Goal: Task Accomplishment & Management: Manage account settings

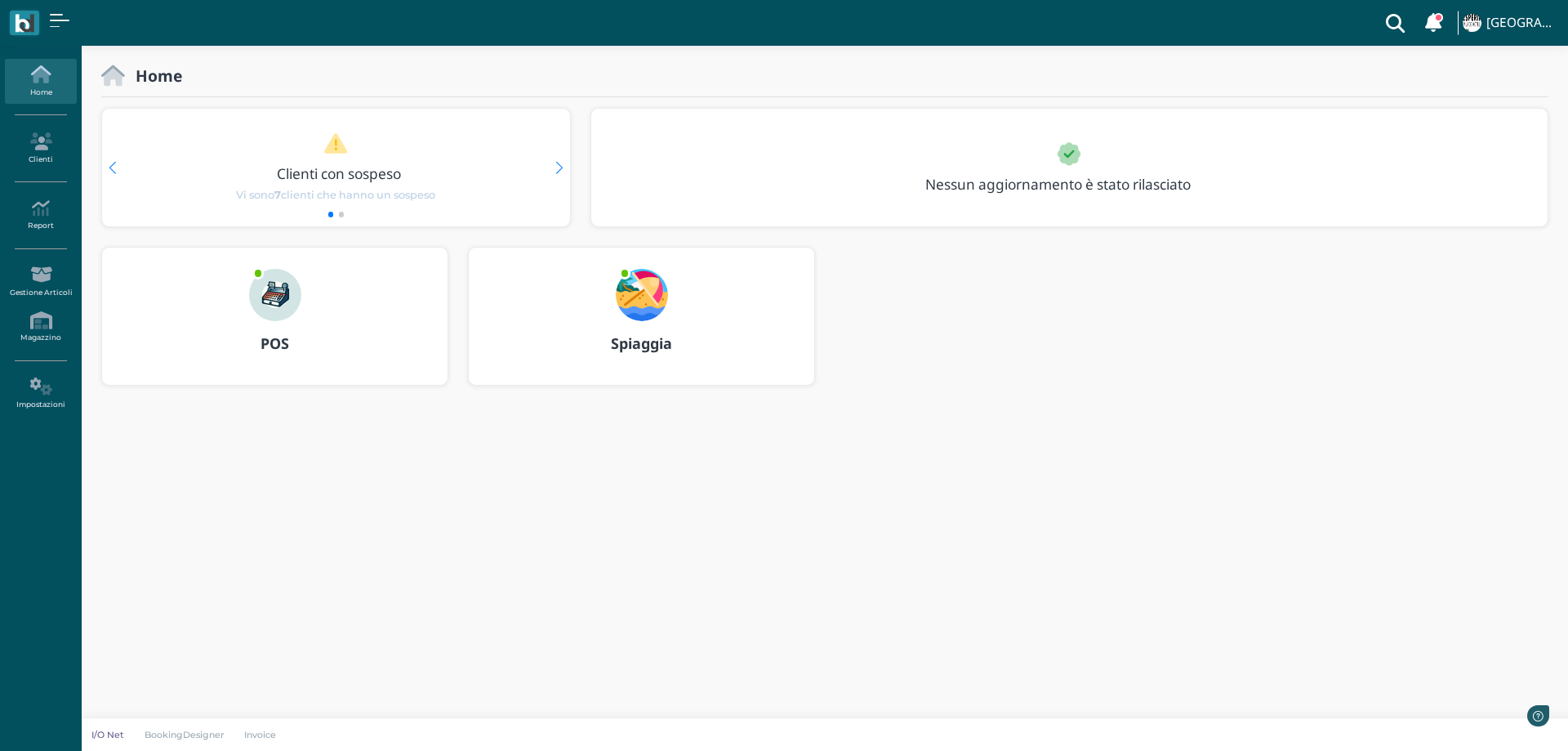
click at [633, 286] on img at bounding box center [642, 294] width 52 height 52
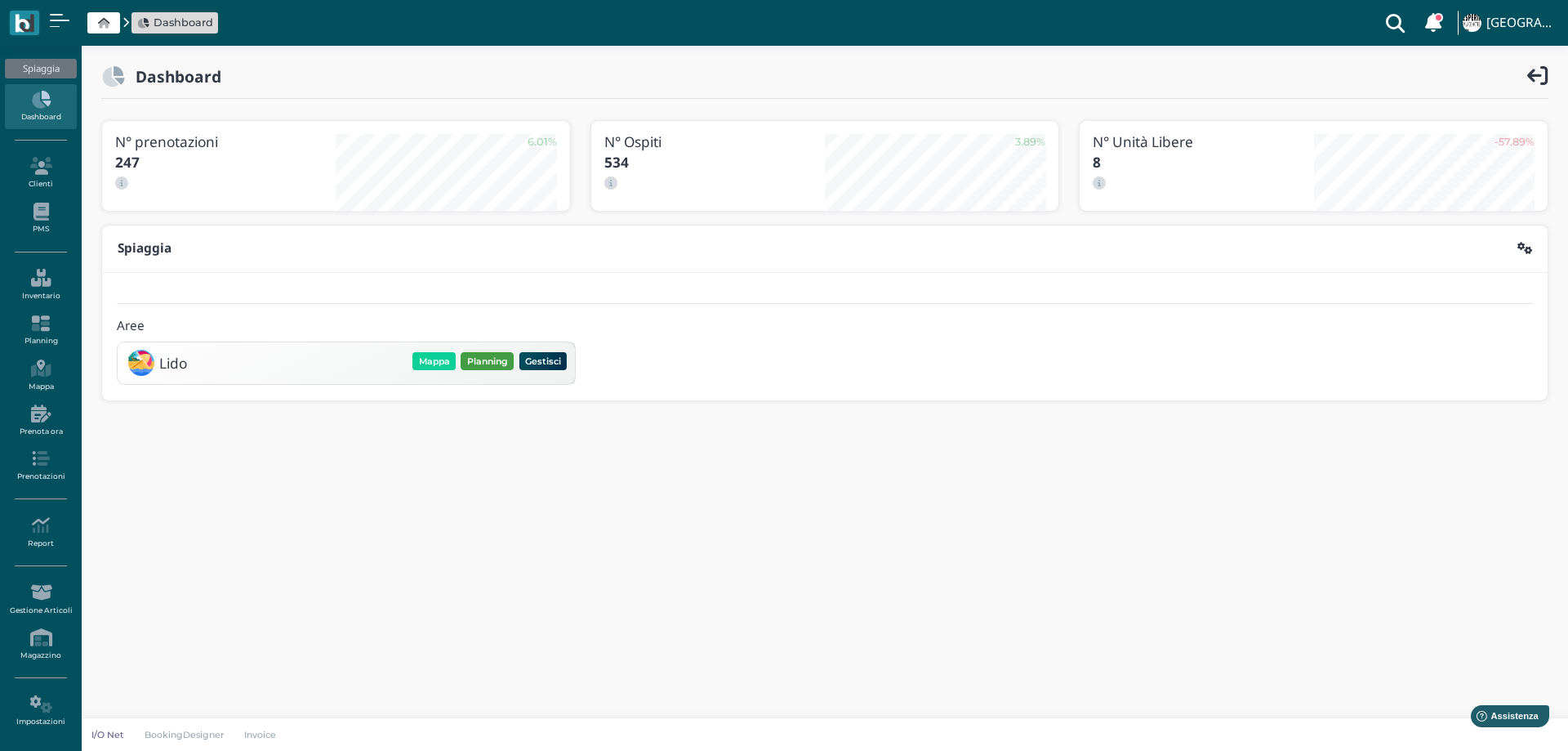
click at [490, 365] on button "Planning" at bounding box center [487, 361] width 53 height 18
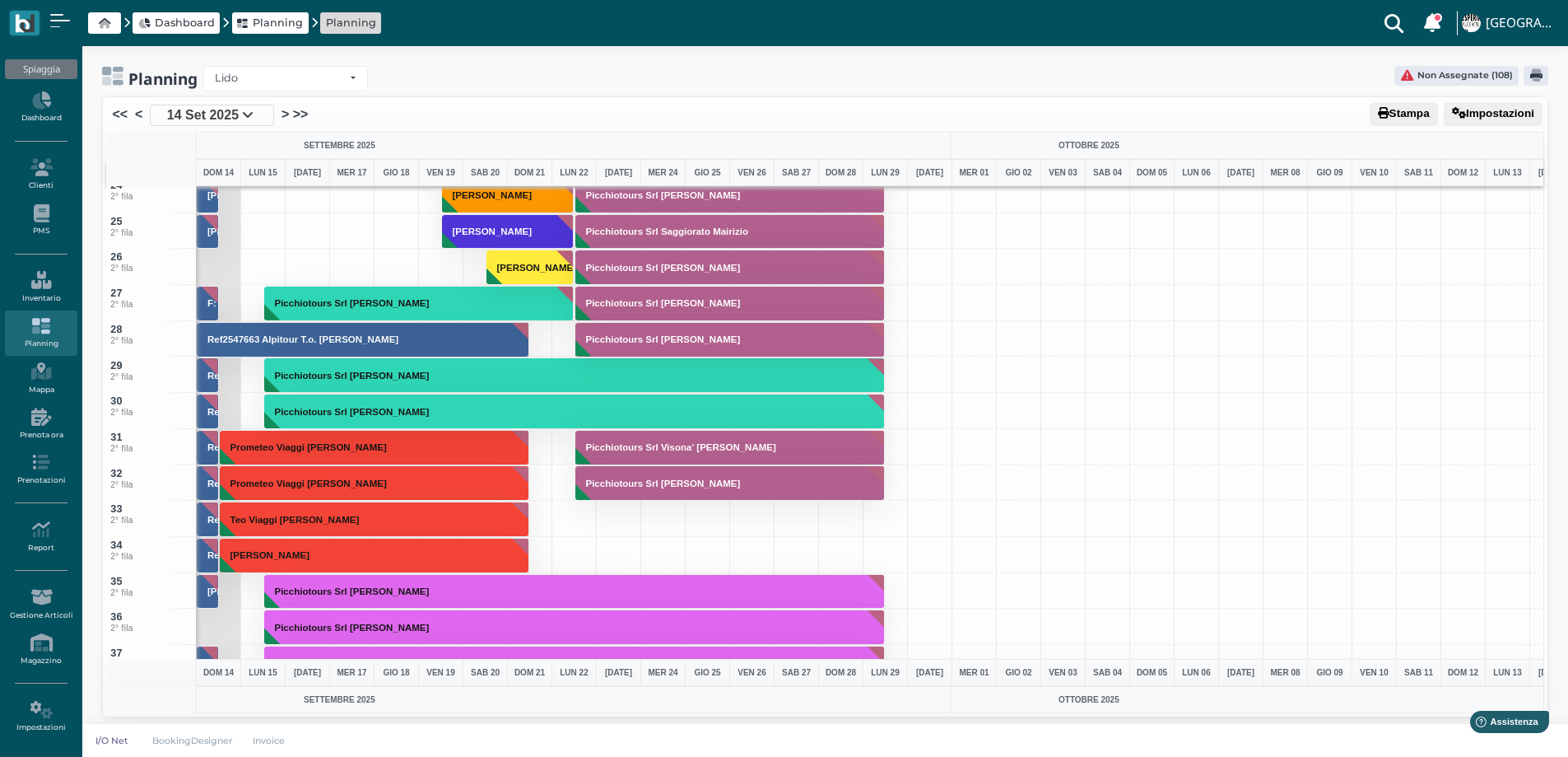
scroll to position [741, 0]
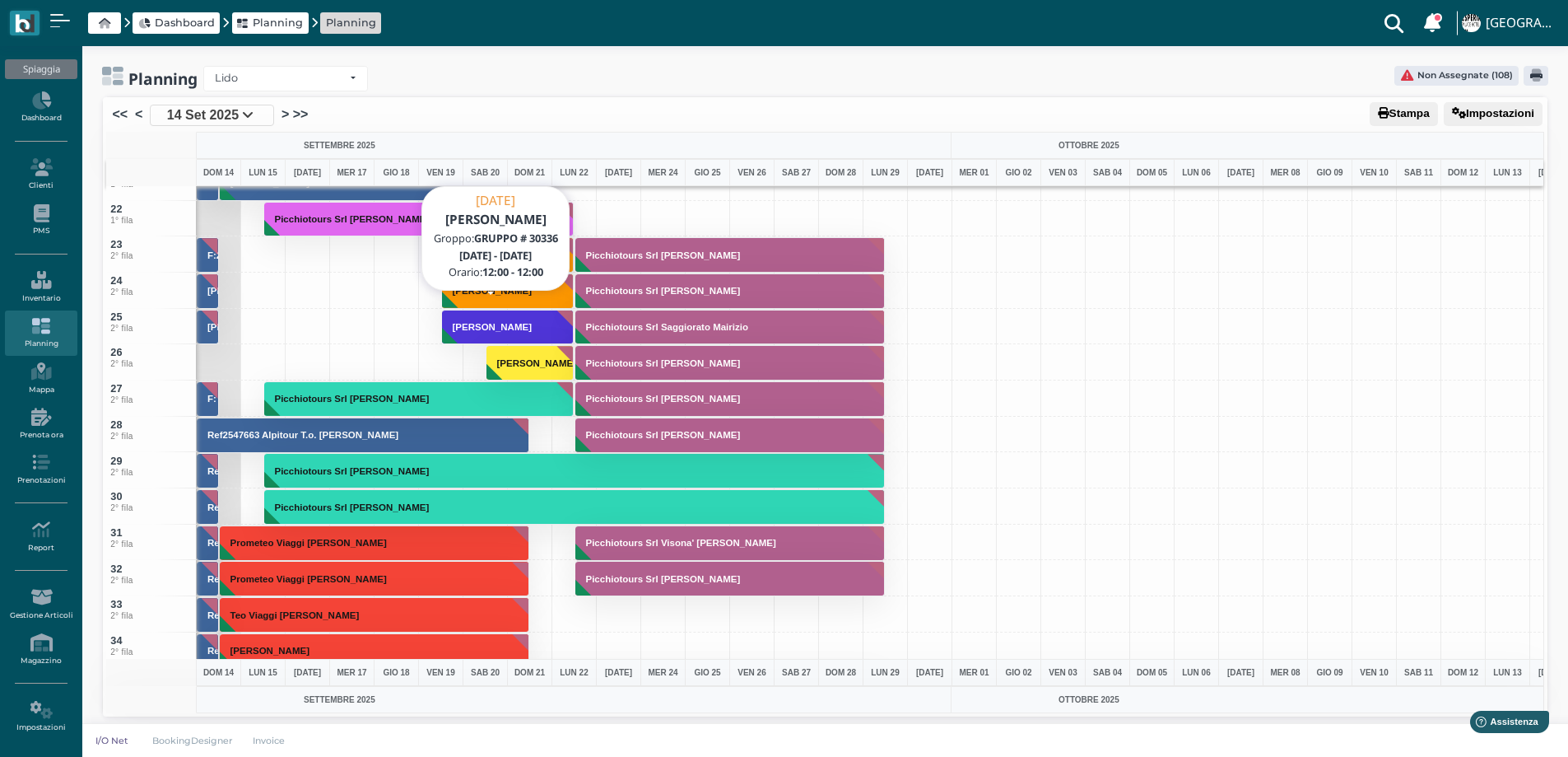
click at [494, 334] on button "[PERSON_NAME]" at bounding box center [508, 327] width 133 height 35
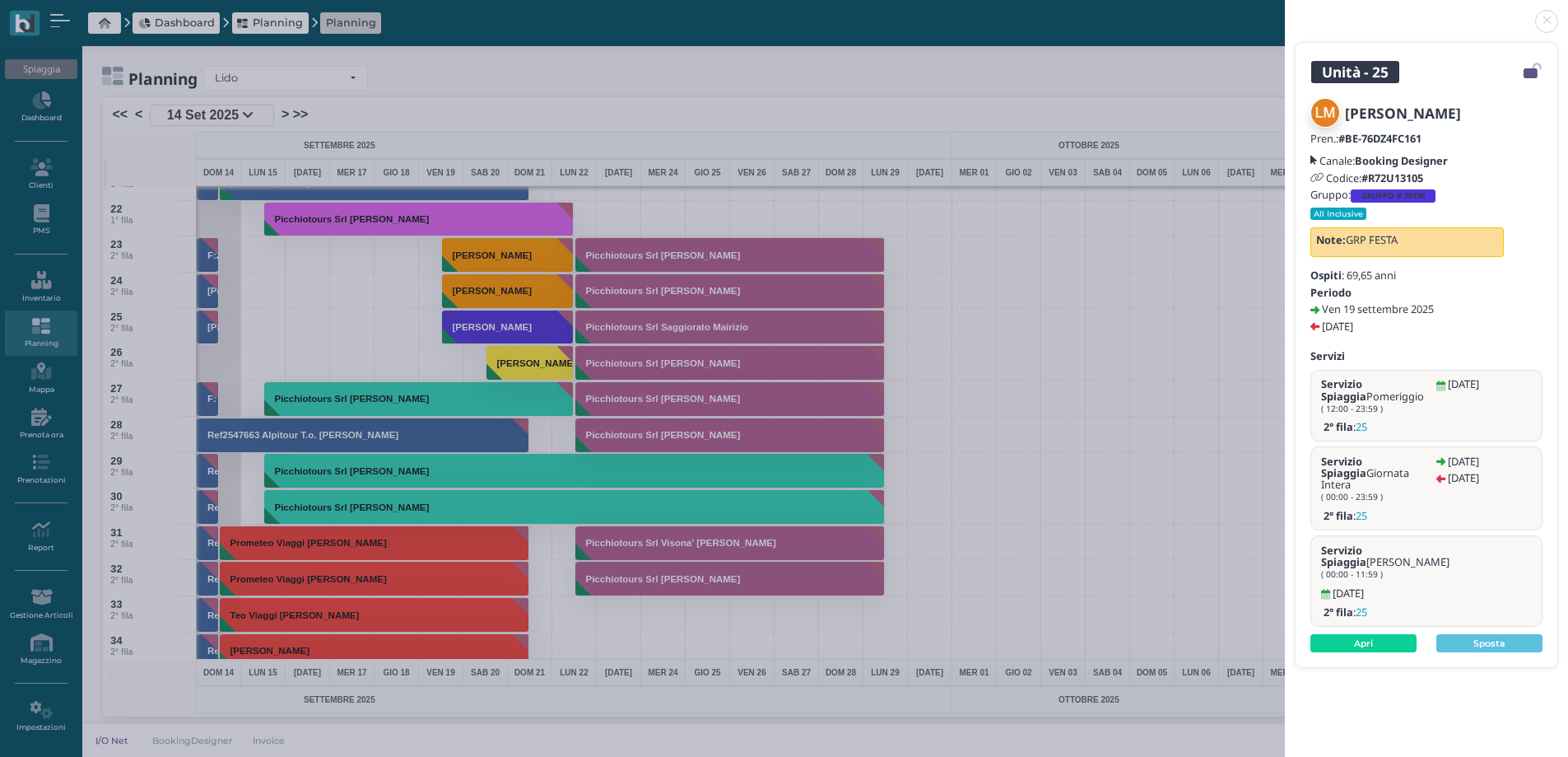
click at [1397, 193] on b "GRUPPO # 30336" at bounding box center [1393, 196] width 63 height 11
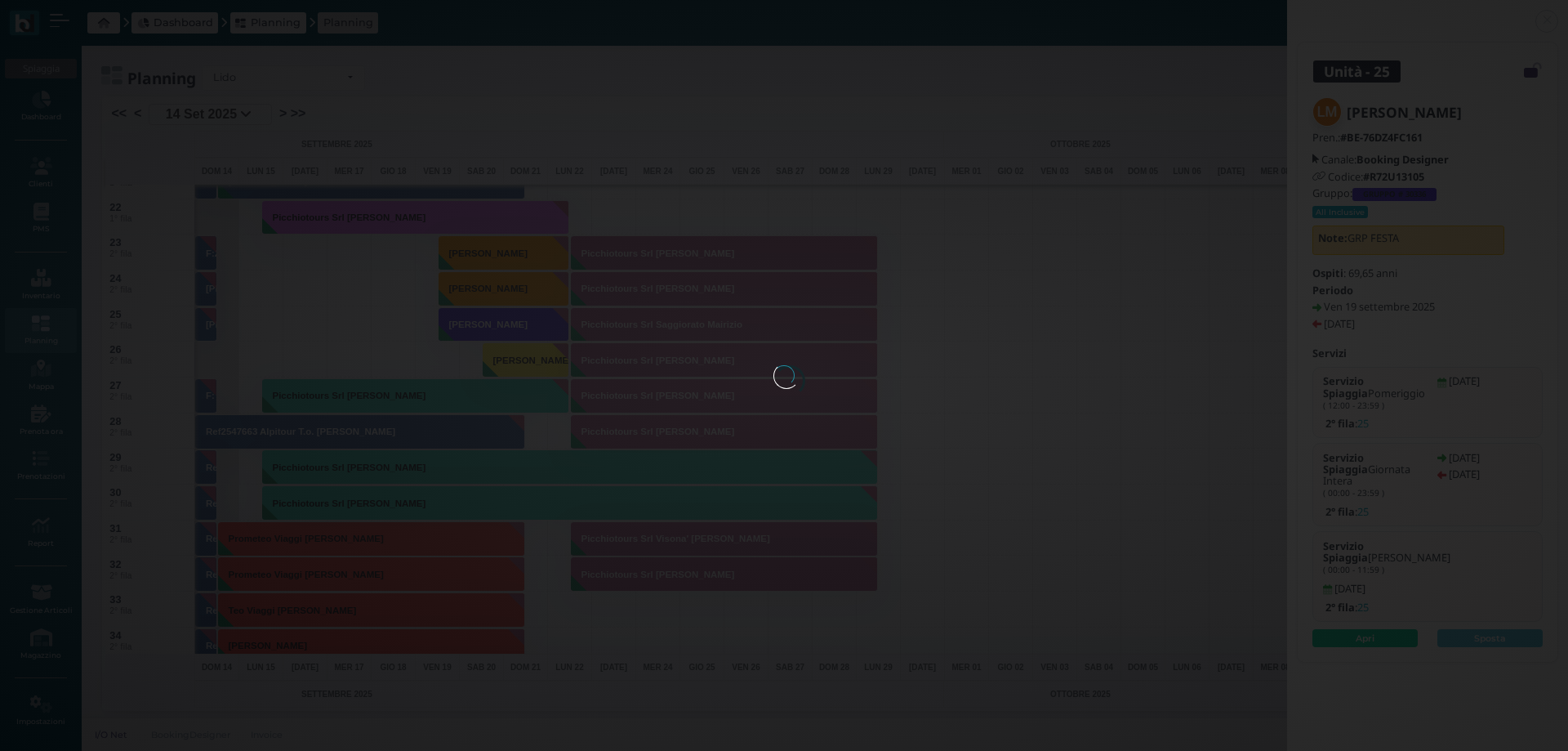
select select "964"
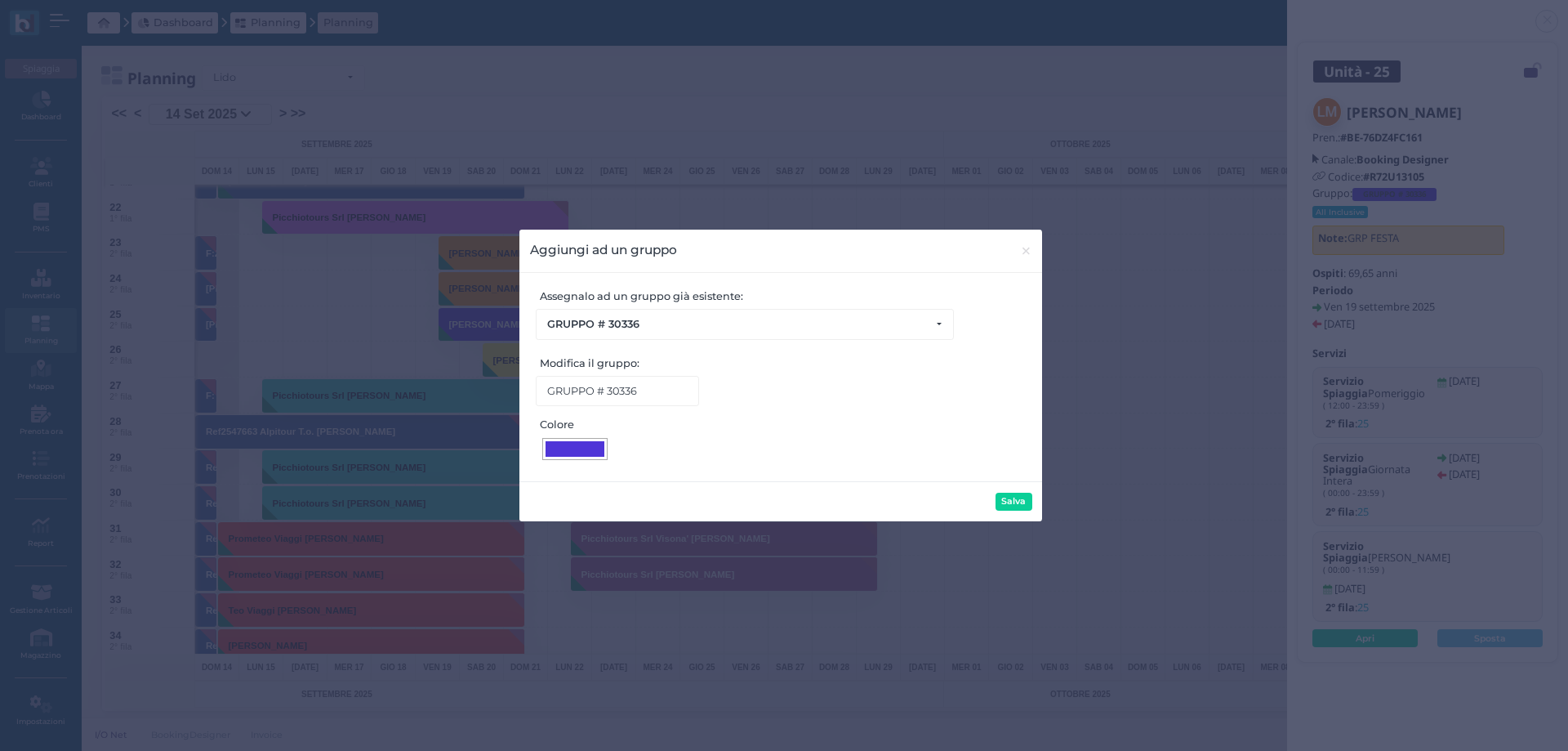
click at [578, 453] on div at bounding box center [575, 448] width 59 height 15
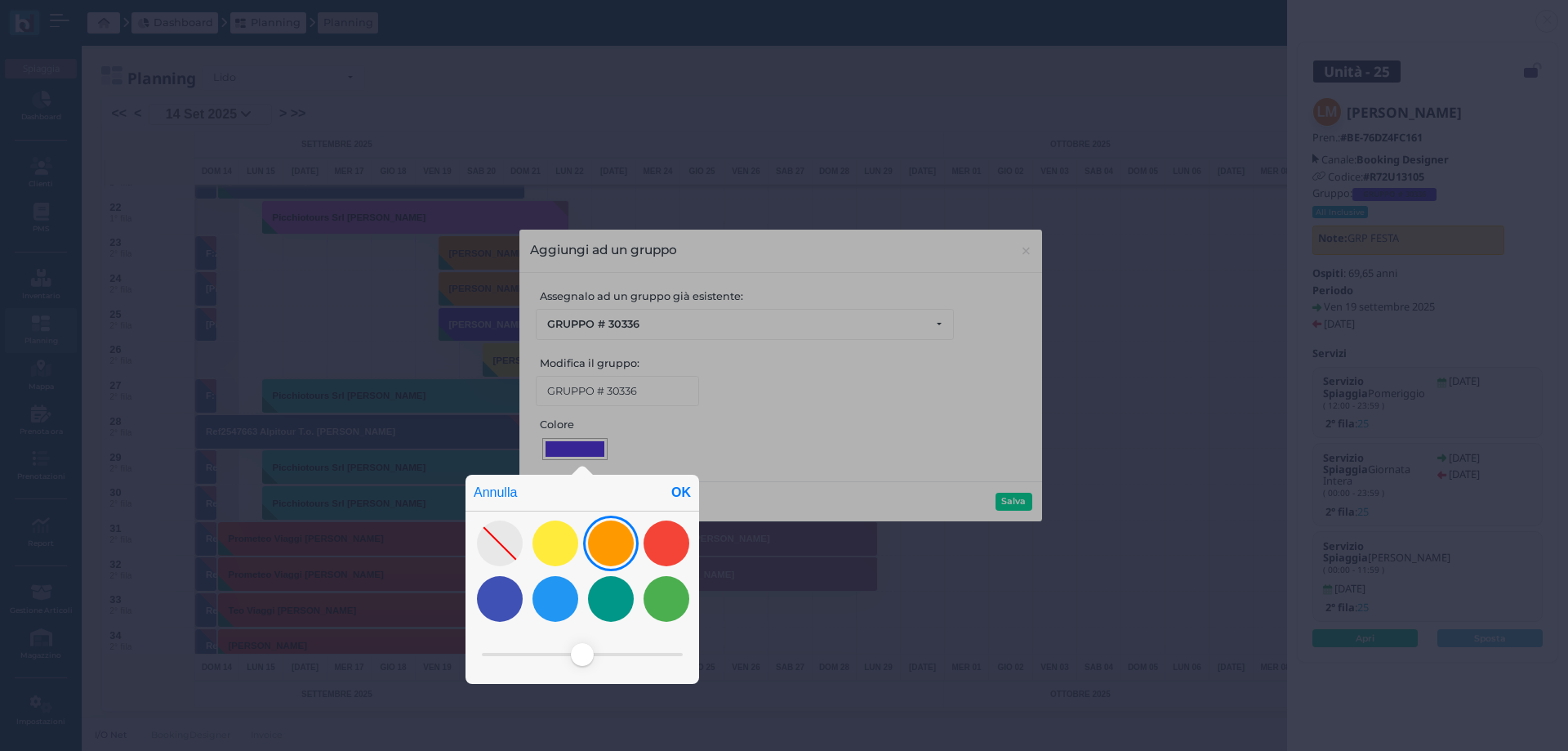
click at [618, 537] on div at bounding box center [610, 542] width 46 height 46
click at [684, 483] on div "OK" at bounding box center [681, 492] width 36 height 36
type input "#ff9900"
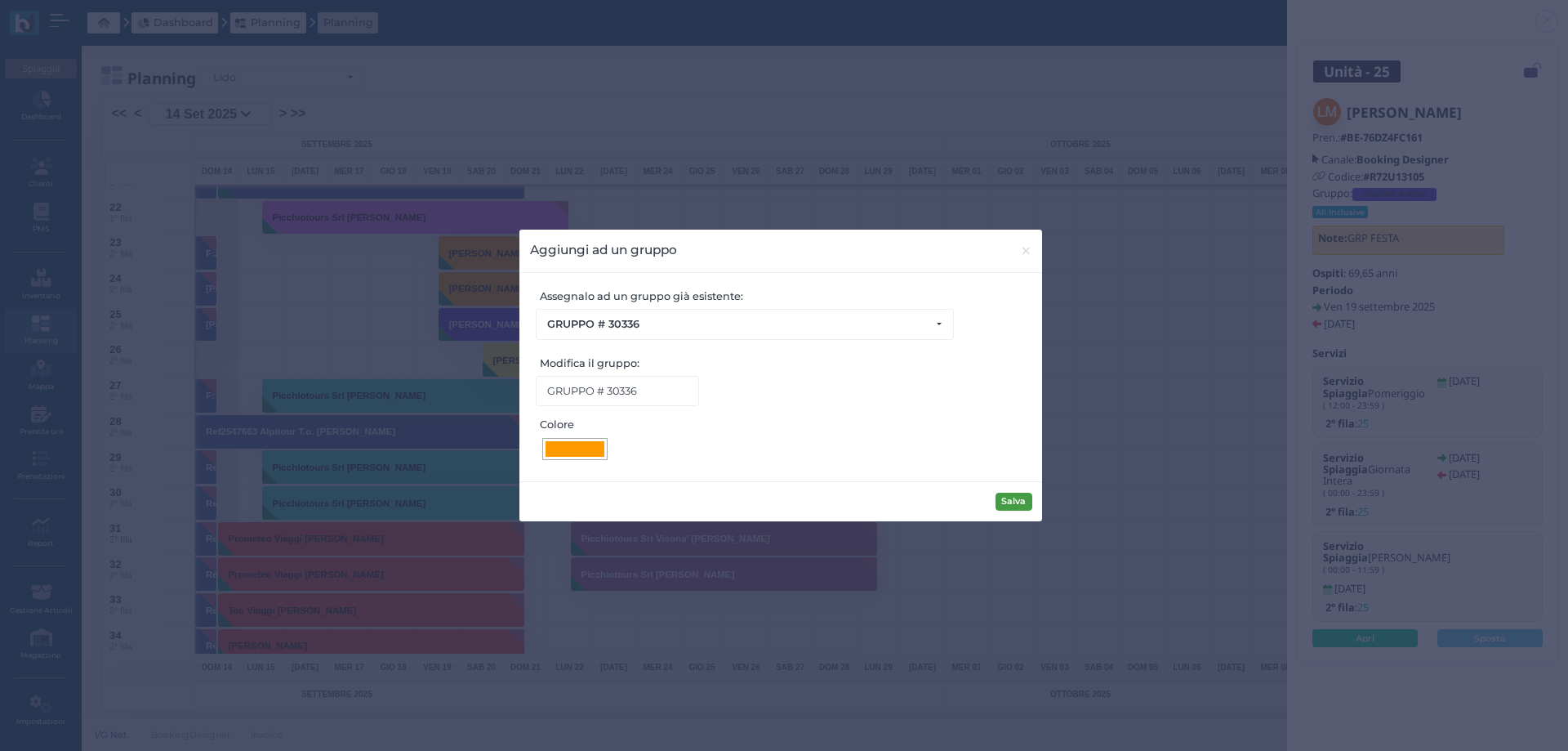
click at [1010, 498] on button "Salva" at bounding box center [1013, 501] width 37 height 18
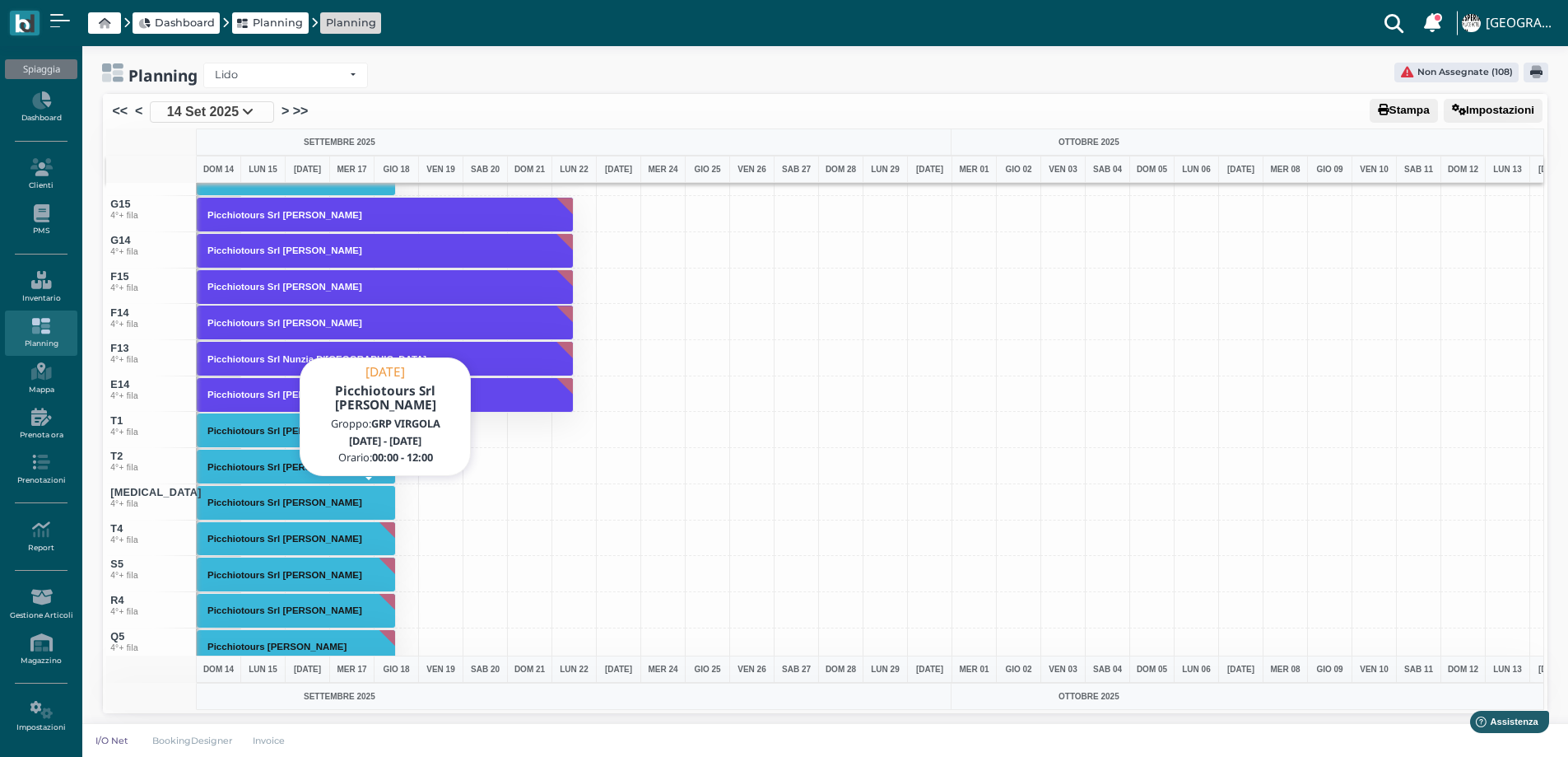
scroll to position [5960, 0]
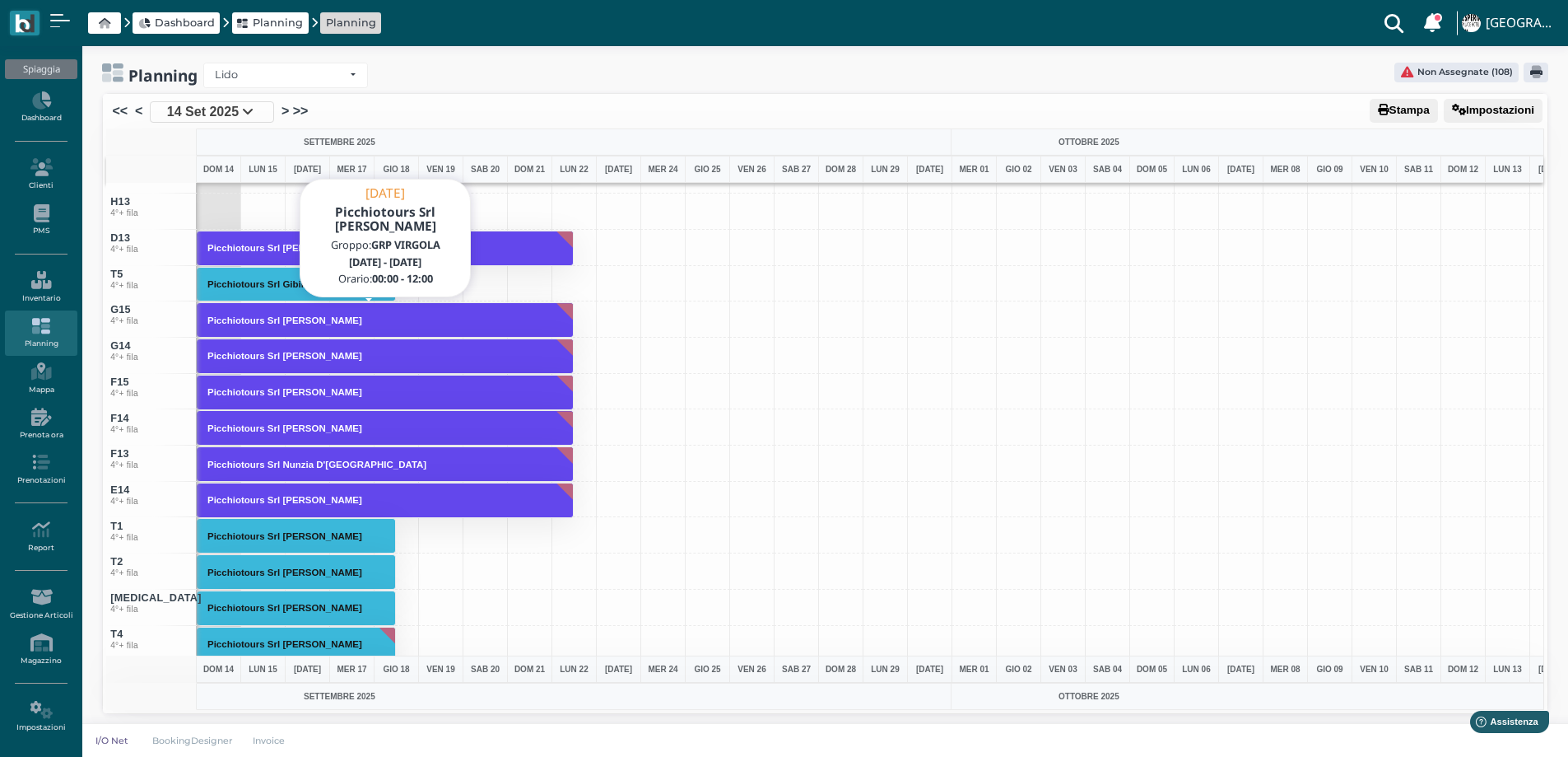
click at [549, 323] on button "Picchiotours Srl [PERSON_NAME]" at bounding box center [385, 319] width 377 height 35
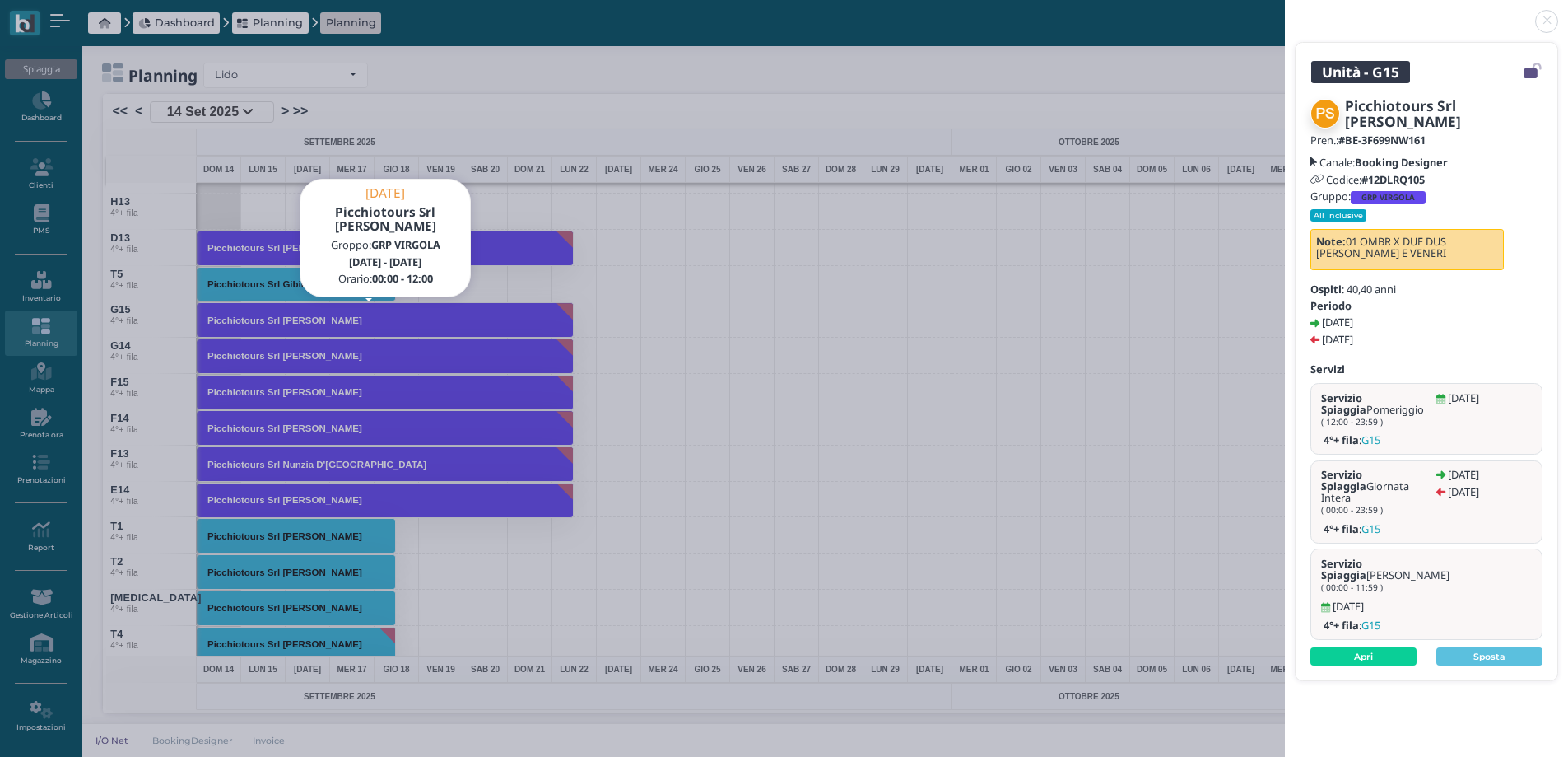
drag, startPoint x: 1547, startPoint y: 16, endPoint x: 1520, endPoint y: 32, distance: 31.4
click at [1285, 12] on link at bounding box center [1285, 12] width 0 height 0
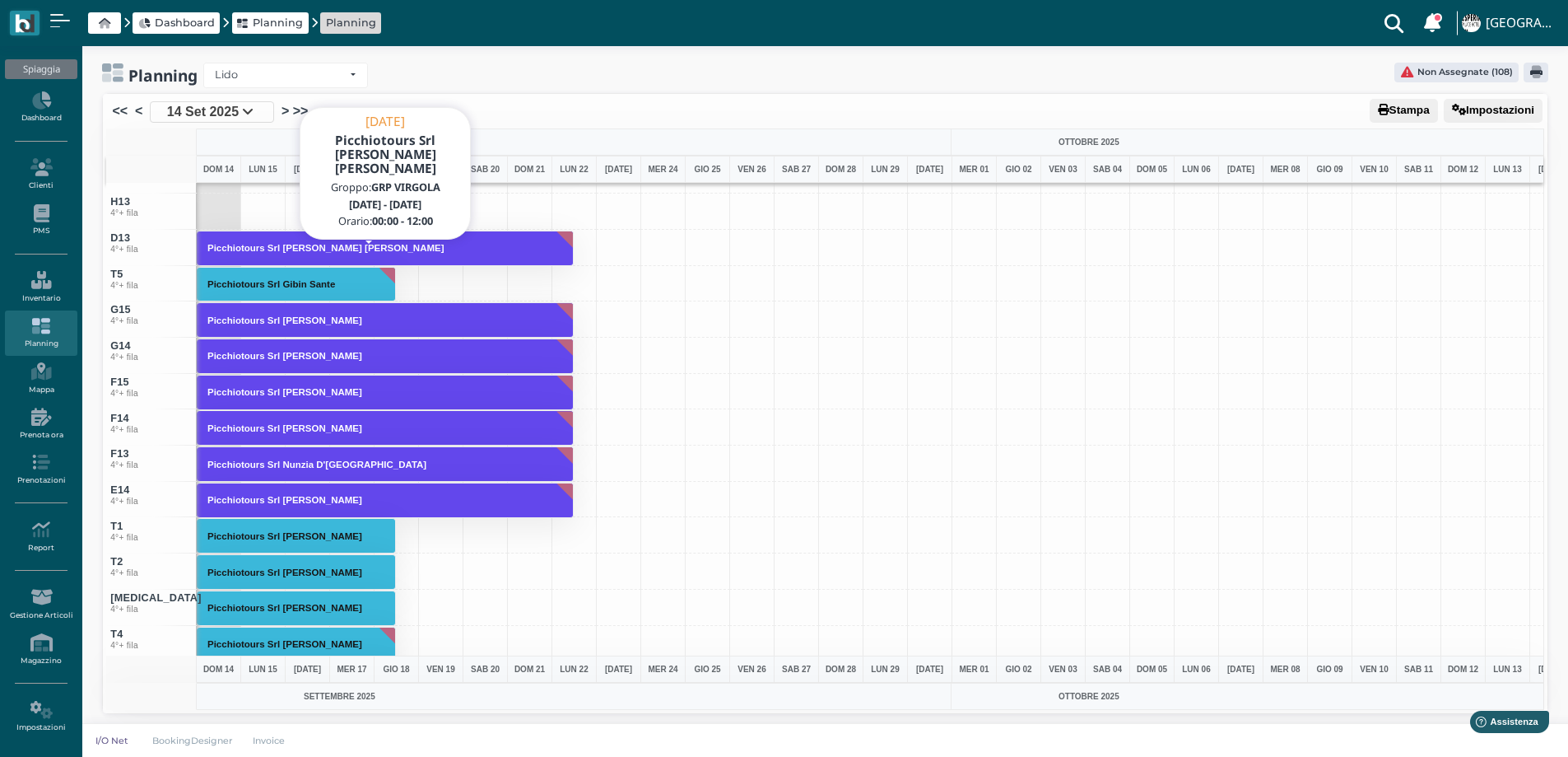
click at [522, 257] on button "Picchiotours Srl [PERSON_NAME] [PERSON_NAME]" at bounding box center [385, 248] width 377 height 35
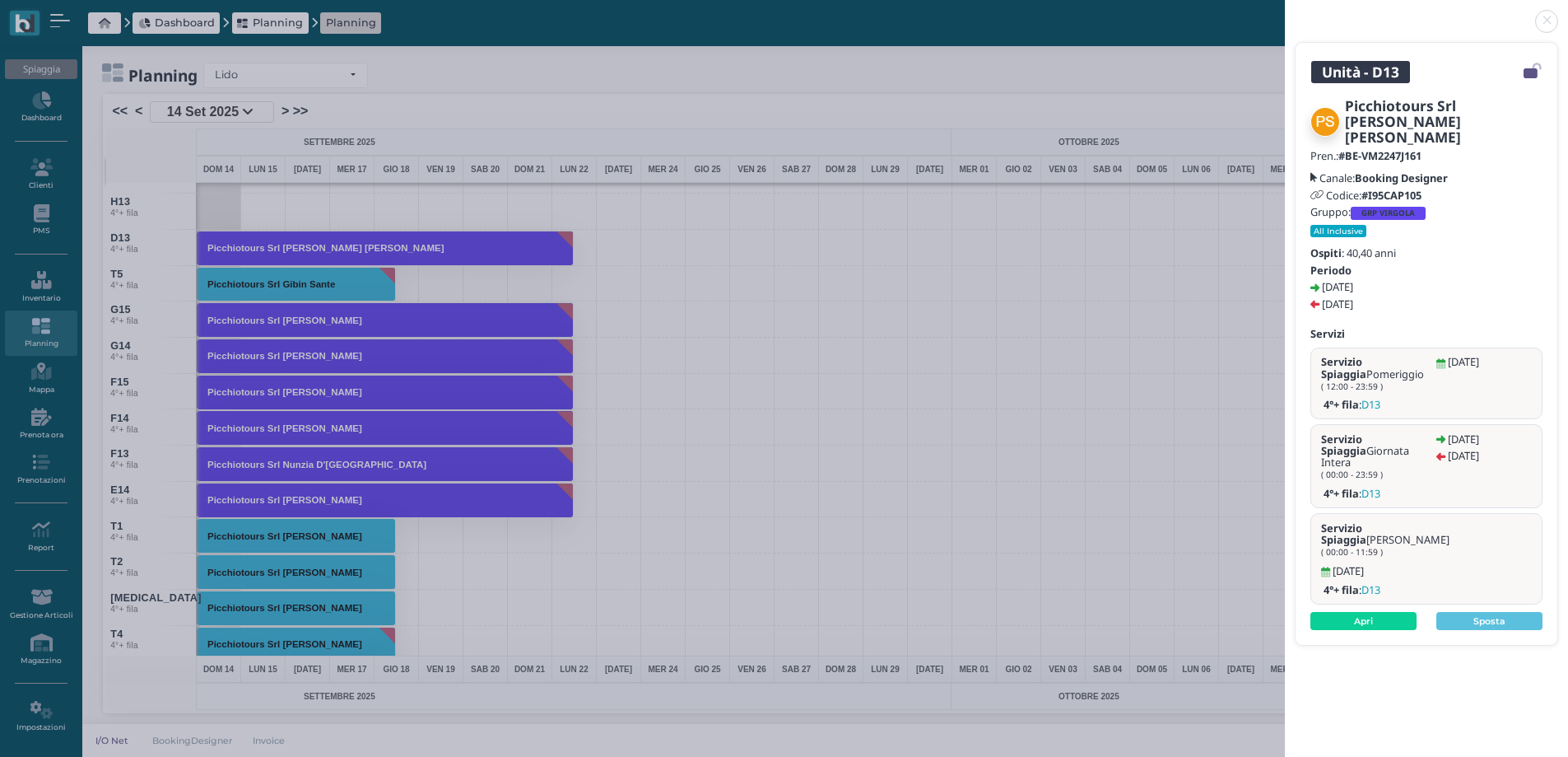
click at [1285, 12] on link at bounding box center [1285, 12] width 0 height 0
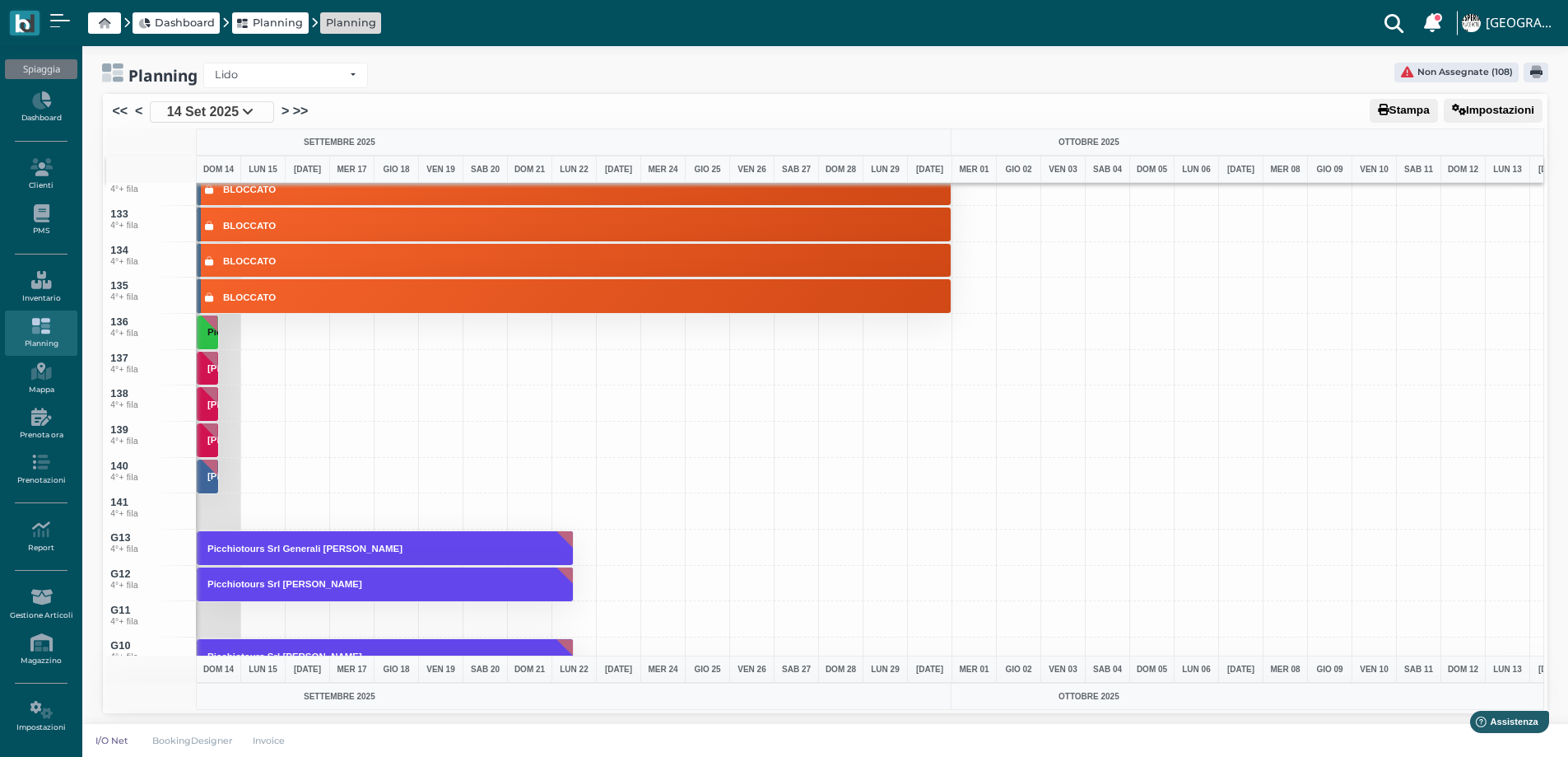
scroll to position [5220, 0]
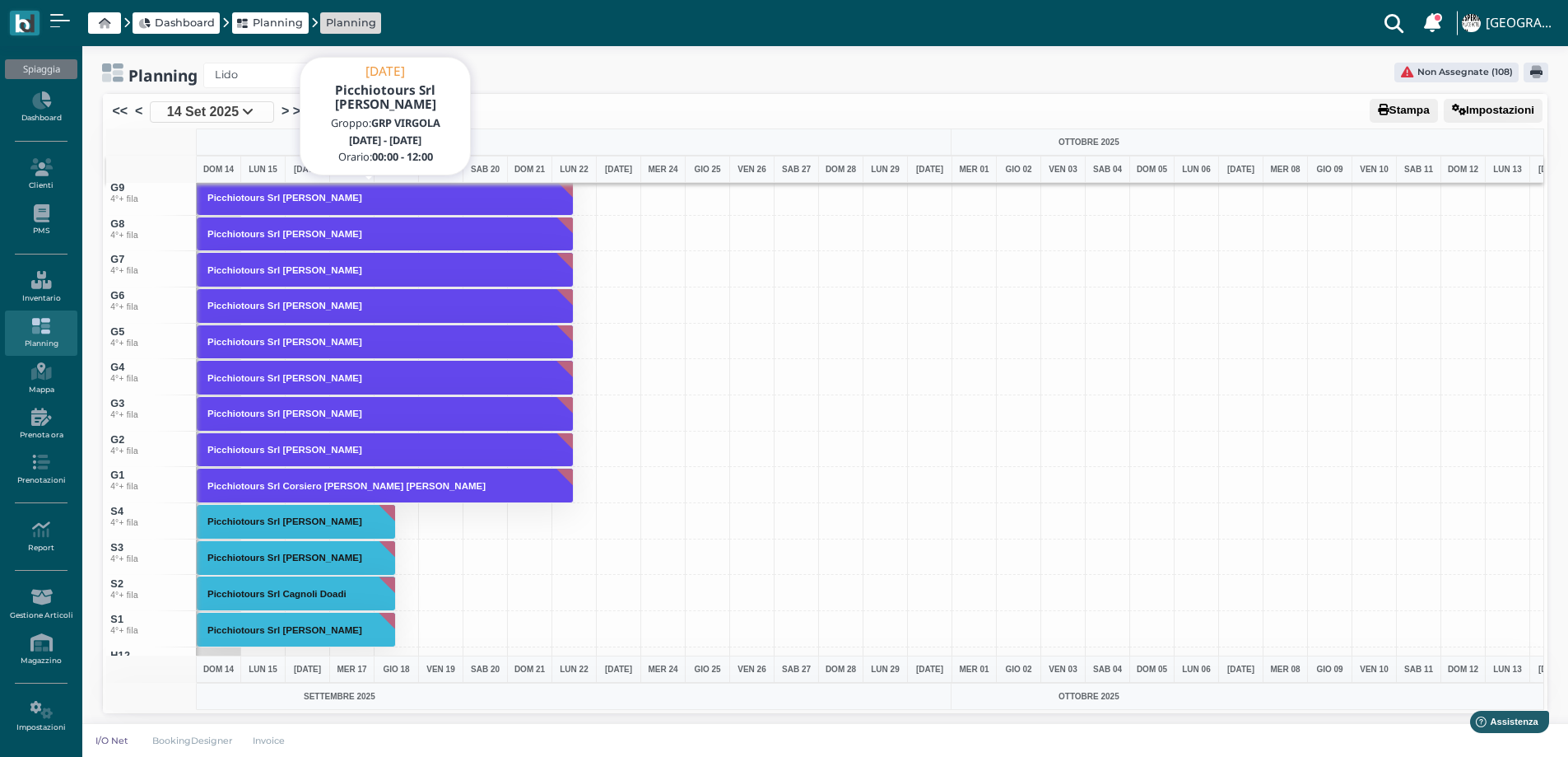
click at [567, 198] on button "Picchiotours Srl [PERSON_NAME]" at bounding box center [385, 198] width 377 height 35
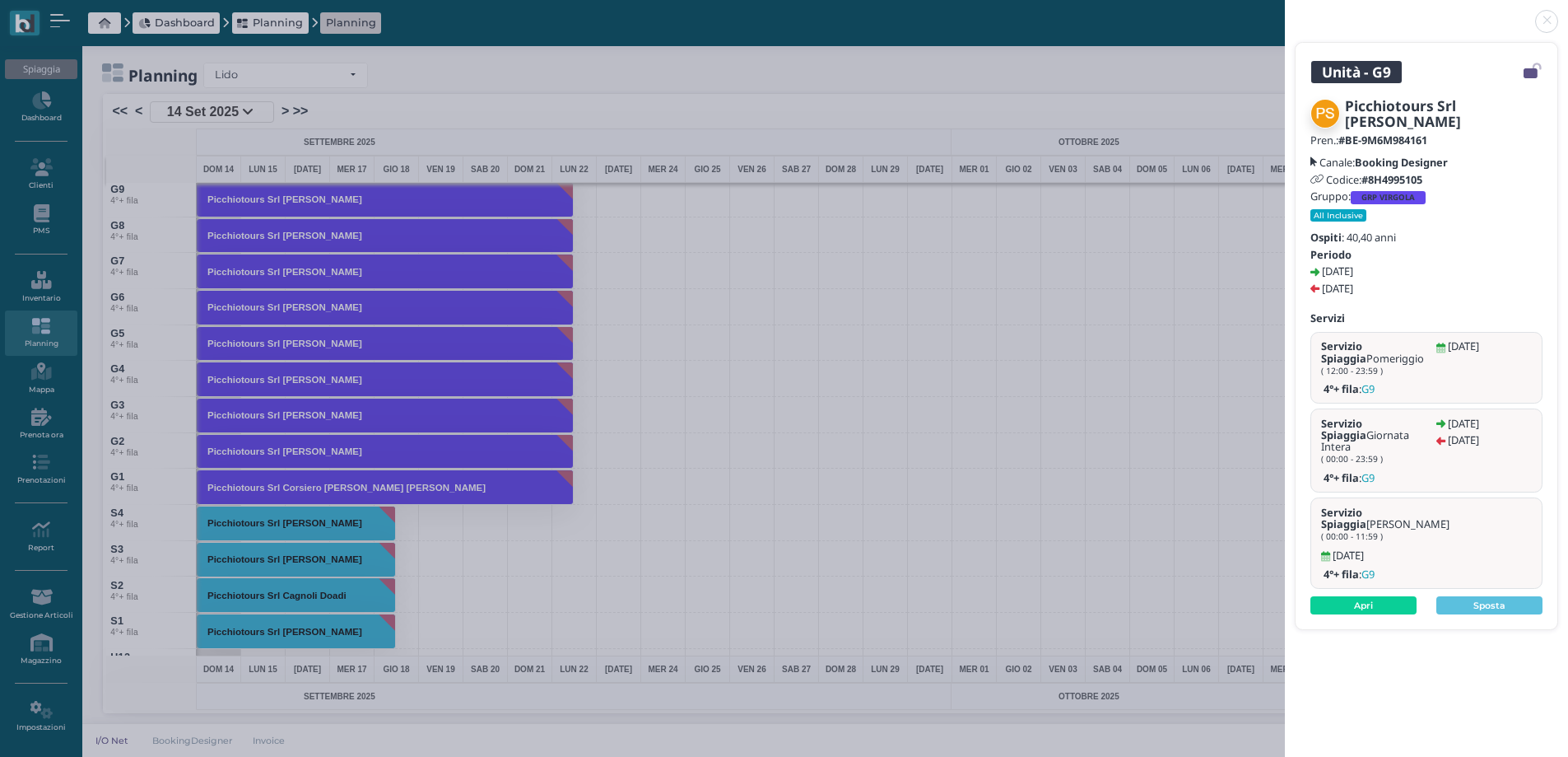
click at [1285, 12] on link at bounding box center [1285, 12] width 0 height 0
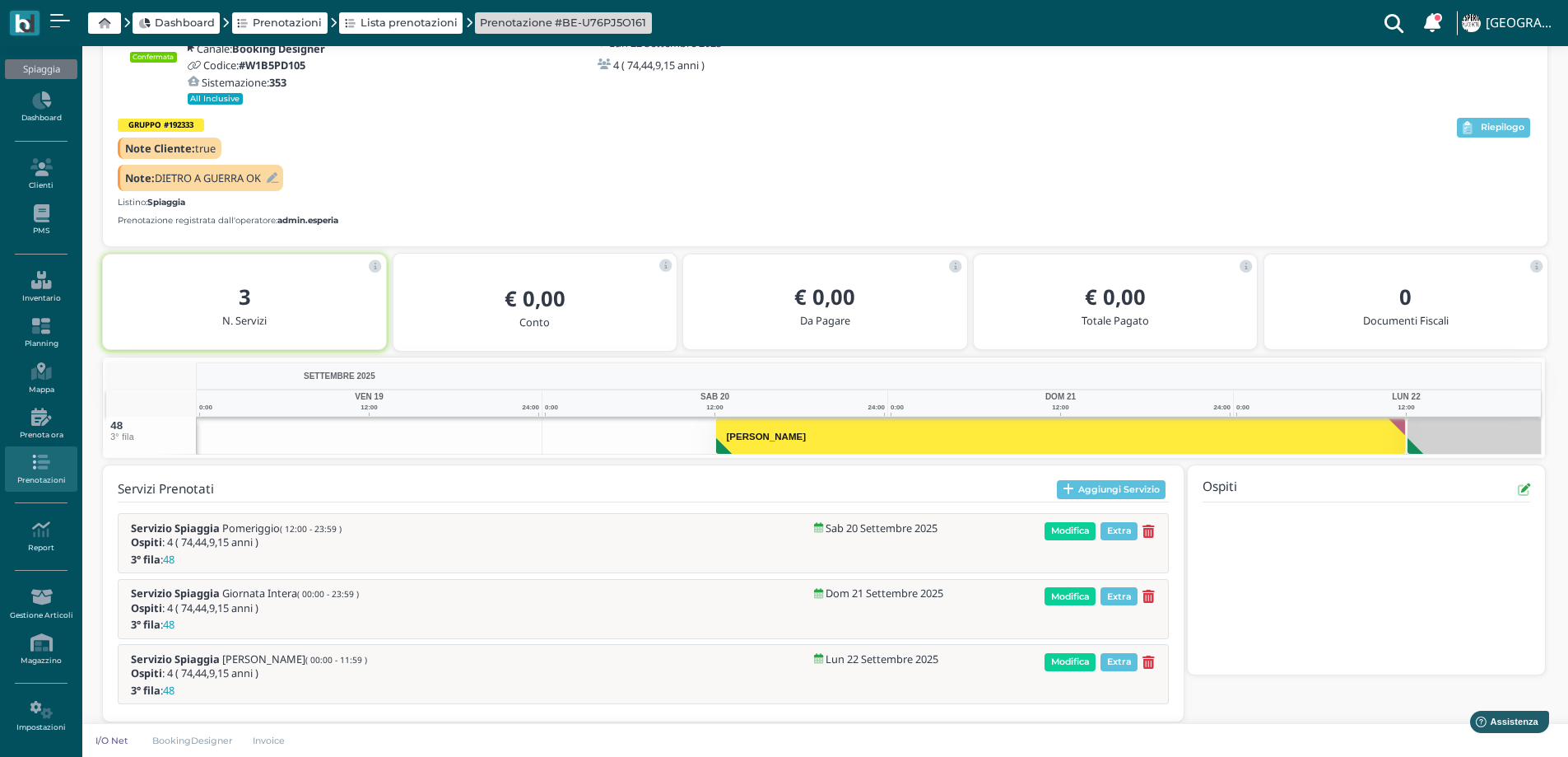
scroll to position [136, 0]
